Goal: Information Seeking & Learning: Learn about a topic

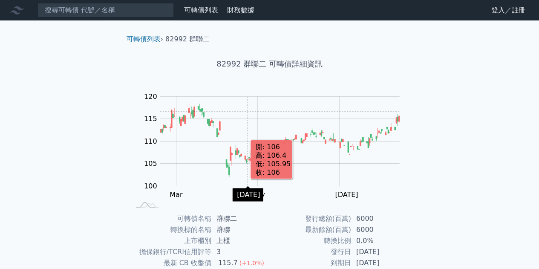
scroll to position [125, 0]
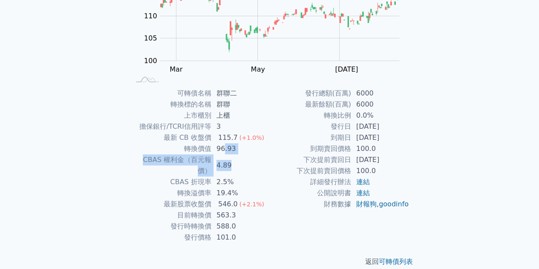
drag, startPoint x: 224, startPoint y: 150, endPoint x: 230, endPoint y: 174, distance: 24.5
click at [230, 166] on tbody "可轉債名稱 群聯二 轉換標的名稱 群聯 上市櫃別 上櫃 擔保銀行/TCRI信用評等 3 最新 CB 收盤價 115.7 (+1.0%) 轉換價值 96.93 …" at bounding box center [200, 165] width 140 height 155
click at [229, 187] on td "19.4%" at bounding box center [240, 192] width 58 height 11
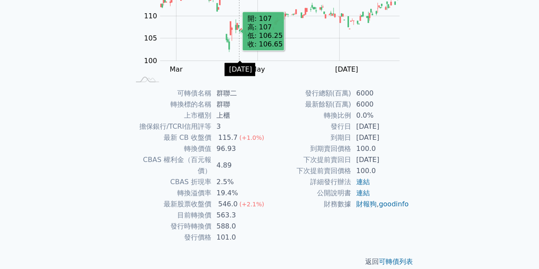
scroll to position [0, 0]
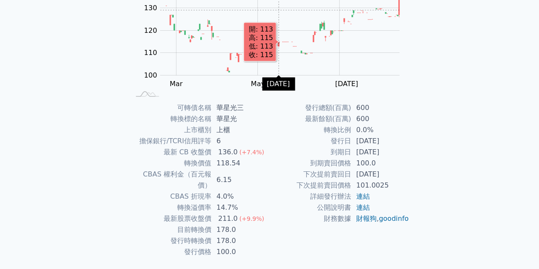
scroll to position [125, 0]
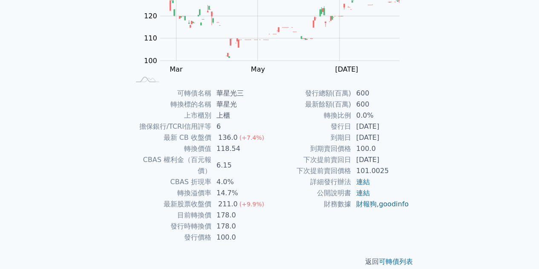
click at [37, 133] on div "可轉債列表 財務數據 可轉債列表 財務數據 登入／註冊 登入／註冊 可轉債列表 › 49793 華星光三 49793 華星光三 可轉債詳細資訊 Zoom Ou…" at bounding box center [269, 78] width 539 height 406
click at [115, 128] on div "可轉債列表 › 49793 華星光三 49793 華星光三 可轉債詳細資訊 Zoom Out 100 80 90 100 110 120 130 140 15…" at bounding box center [269, 87] width 327 height 385
click at [229, 221] on td "178.0" at bounding box center [240, 226] width 58 height 11
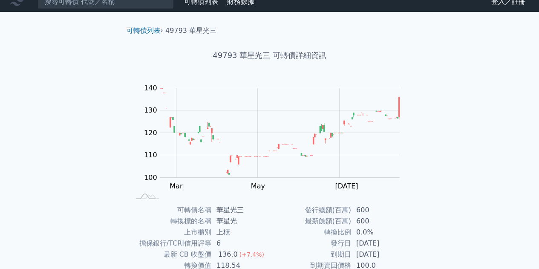
scroll to position [0, 0]
